Goal: Navigation & Orientation: Find specific page/section

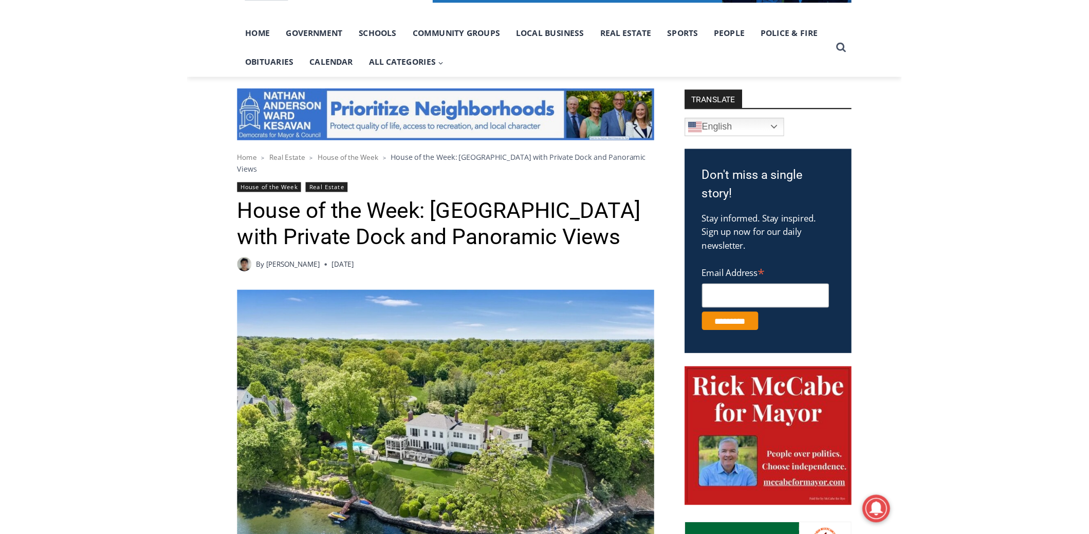
scroll to position [205, 0]
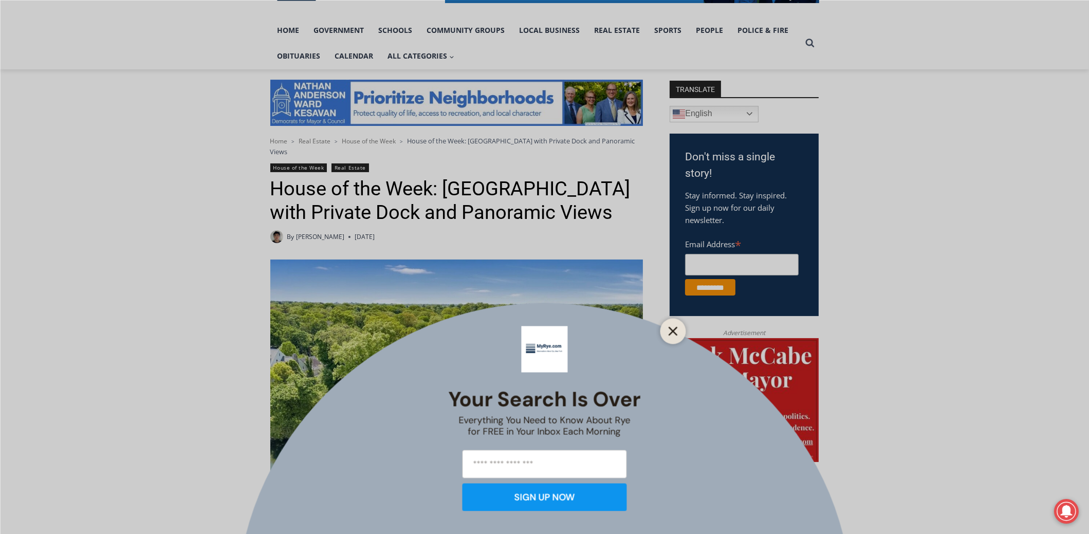
click at [638, 331] on line "Close" at bounding box center [672, 330] width 7 height 7
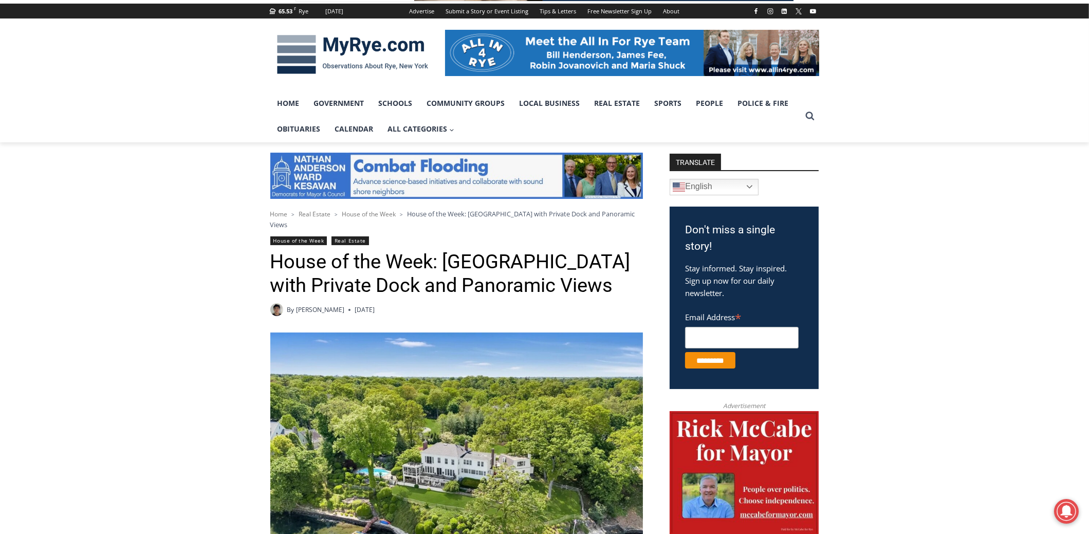
scroll to position [154, 0]
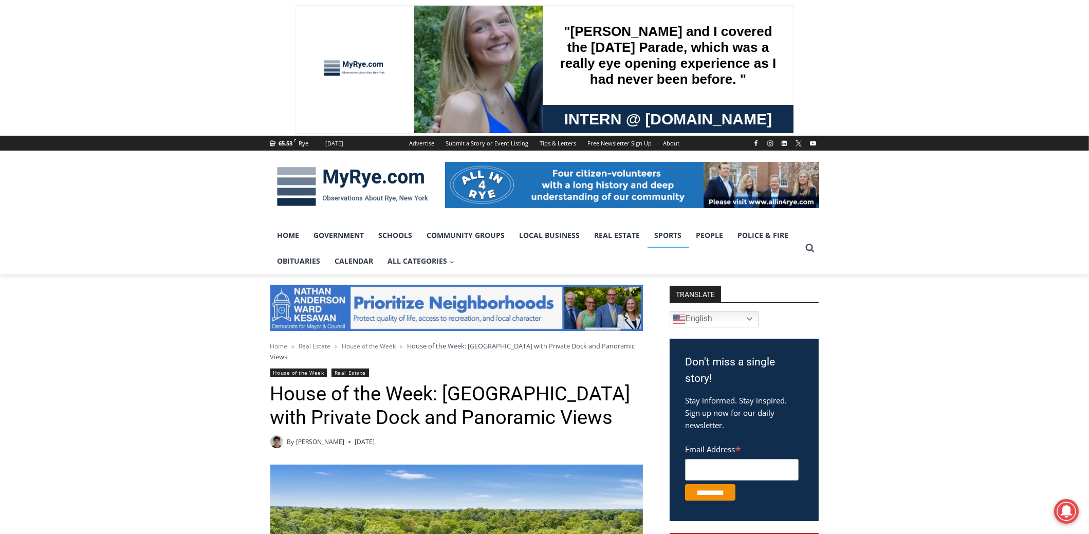
click at [661, 237] on link "Sports" at bounding box center [669, 236] width 42 height 26
